Goal: Task Accomplishment & Management: Complete application form

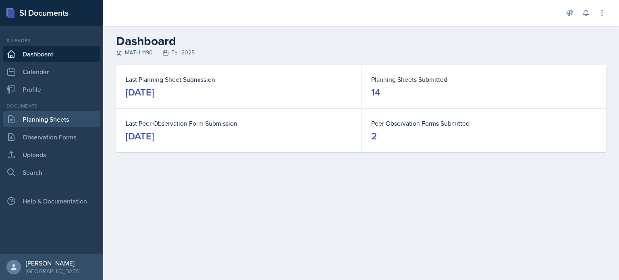
click at [67, 120] on link "Planning Sheets" at bounding box center [51, 119] width 97 height 16
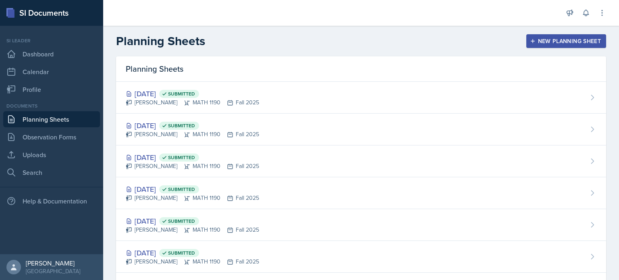
click at [565, 50] on header "Planning Sheets New Planning Sheet" at bounding box center [361, 41] width 516 height 31
click at [570, 45] on button "New Planning Sheet" at bounding box center [567, 41] width 80 height 14
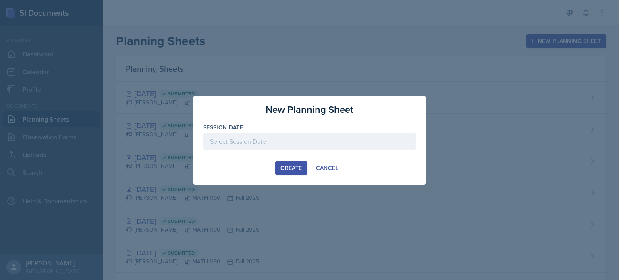
click at [285, 162] on button "Create" at bounding box center [291, 168] width 32 height 14
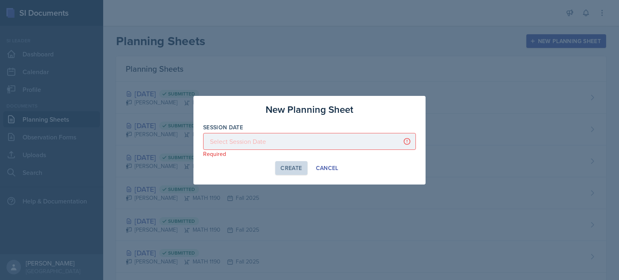
click at [297, 151] on p "Required" at bounding box center [309, 154] width 213 height 8
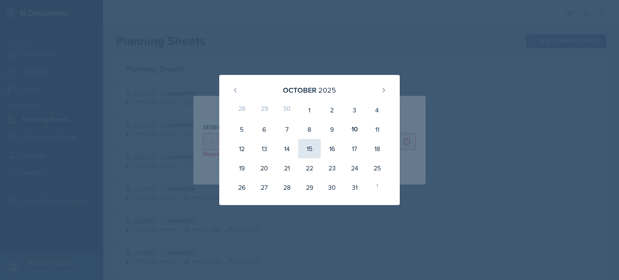
click at [309, 153] on div "15" at bounding box center [309, 148] width 23 height 19
type input "October 15th, 2025"
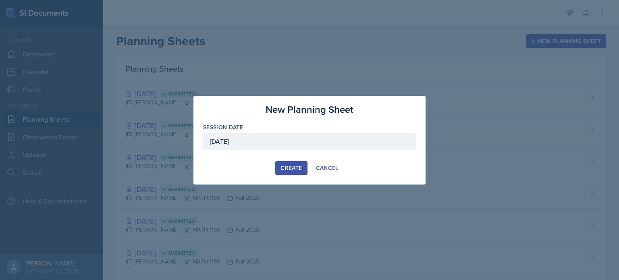
click at [295, 169] on div "Create" at bounding box center [291, 168] width 21 height 6
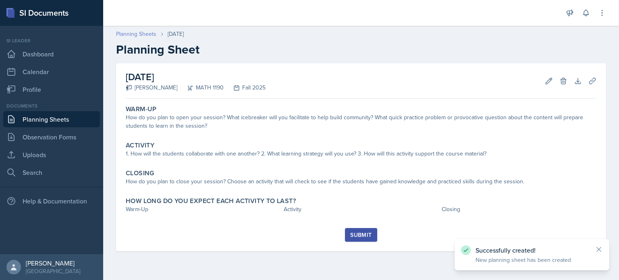
click at [131, 32] on link "Planning Sheets" at bounding box center [136, 34] width 40 height 8
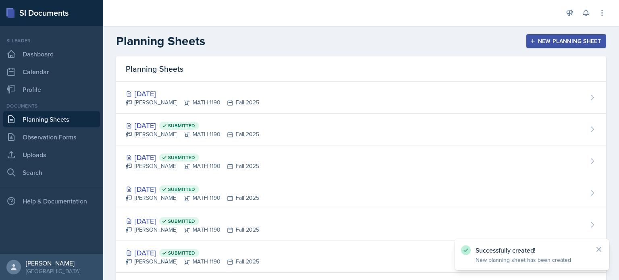
click at [570, 43] on div "New Planning Sheet" at bounding box center [566, 41] width 69 height 6
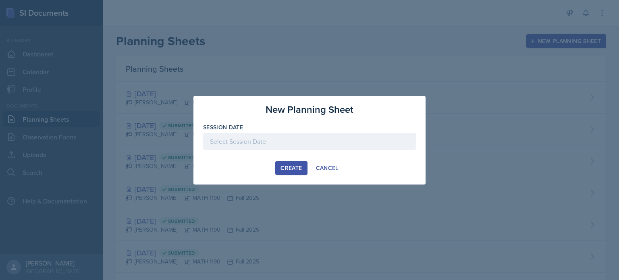
click at [294, 165] on div "Create" at bounding box center [291, 168] width 21 height 6
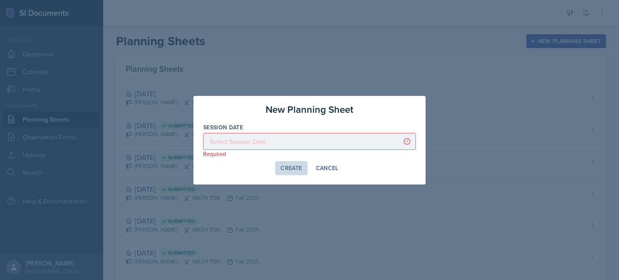
click at [336, 139] on div at bounding box center [309, 141] width 213 height 17
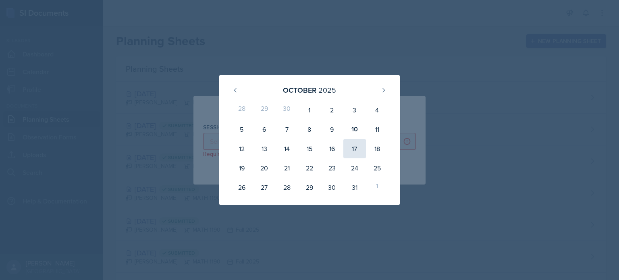
click at [353, 149] on div "17" at bounding box center [355, 148] width 23 height 19
type input "October 17th, 2025"
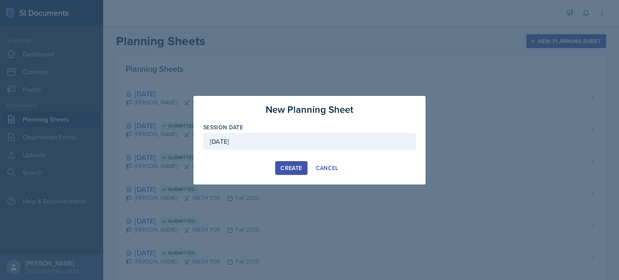
click at [288, 165] on div "Create" at bounding box center [291, 168] width 21 height 6
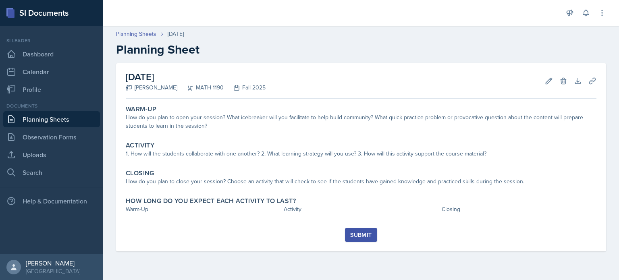
click at [60, 116] on link "Planning Sheets" at bounding box center [51, 119] width 97 height 16
